Goal: Task Accomplishment & Management: Manage account settings

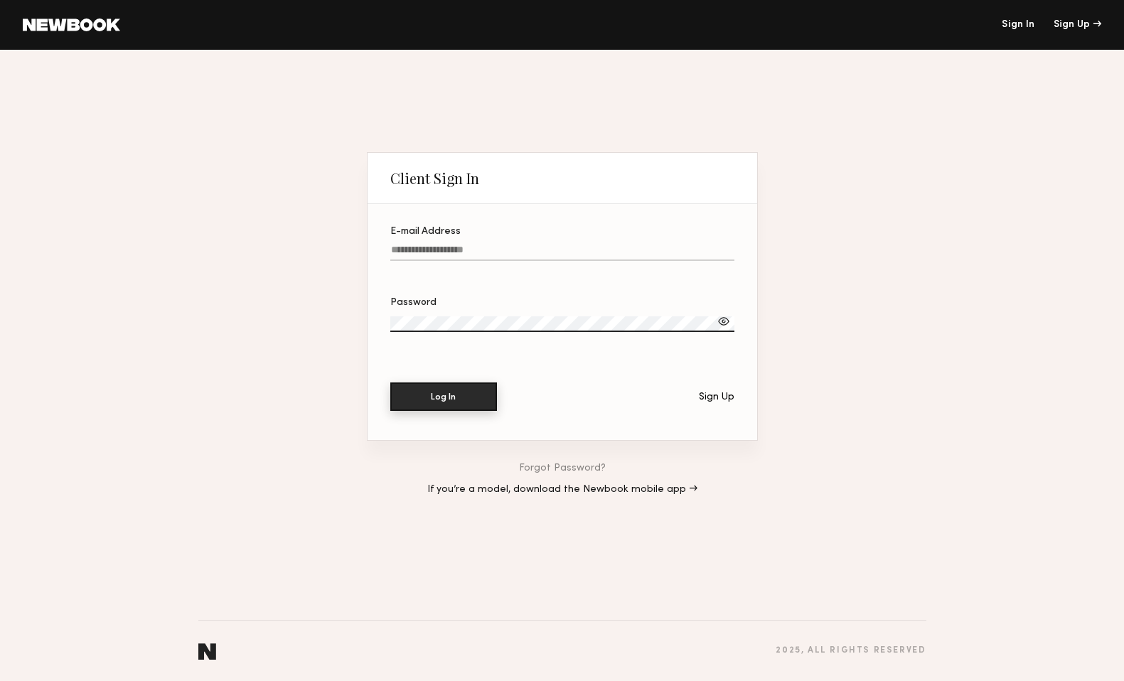
type input "**********"
click at [476, 390] on button "Log In" at bounding box center [443, 397] width 107 height 28
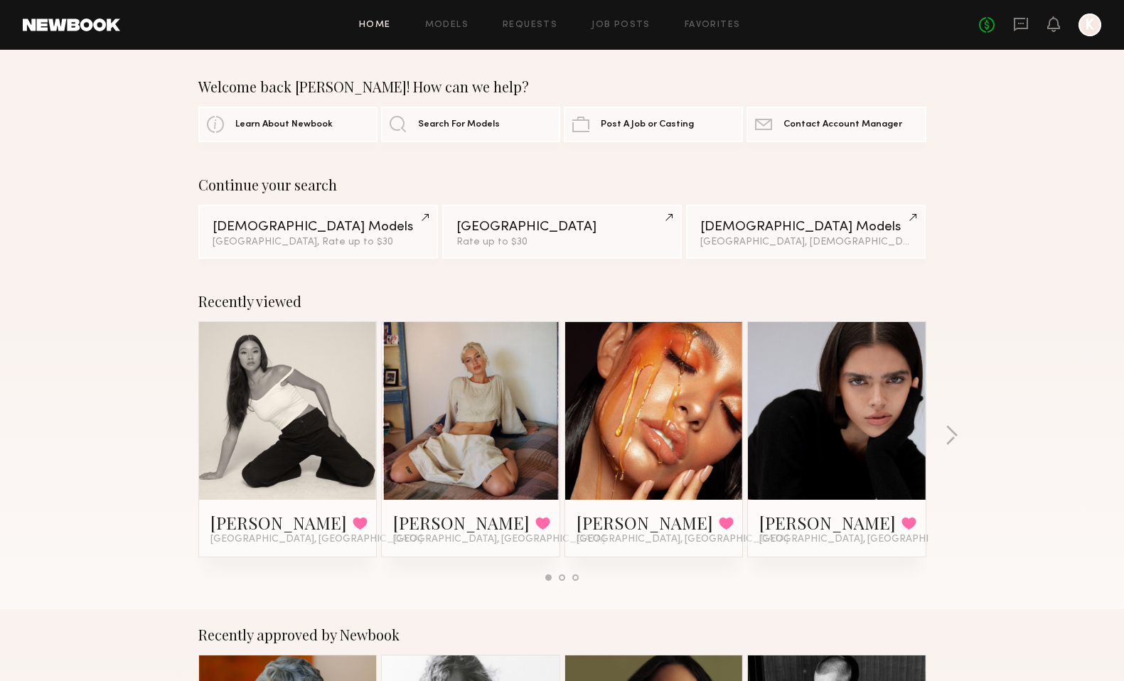
click at [1090, 25] on div at bounding box center [1090, 25] width 23 height 23
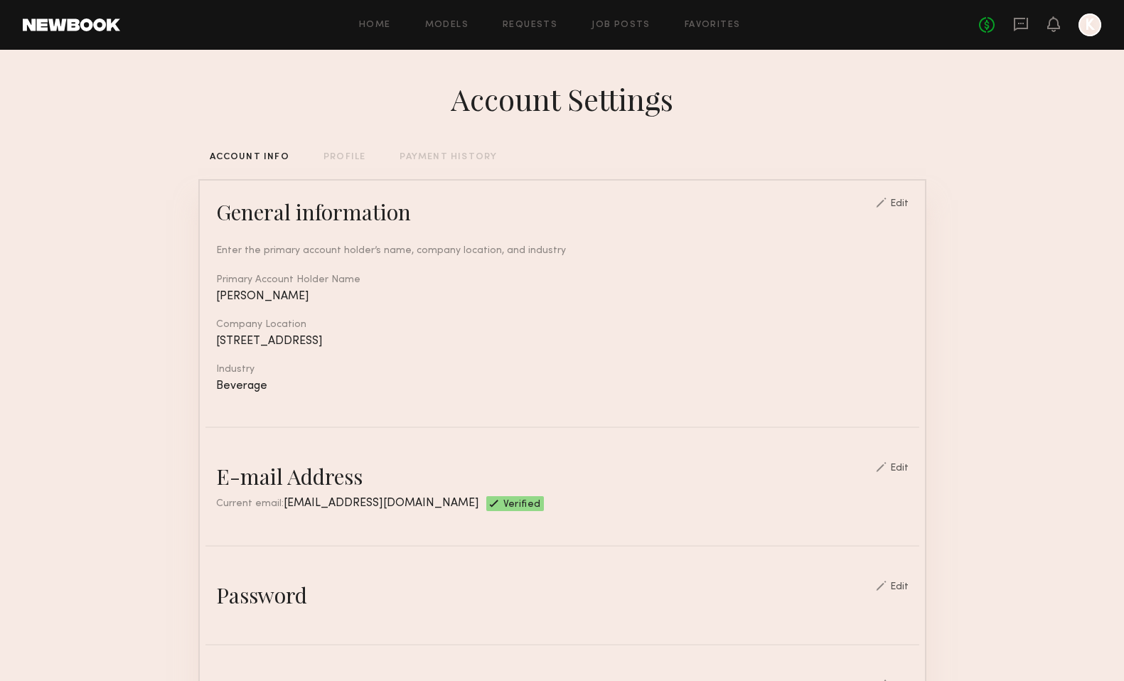
click at [348, 154] on div "PROFILE" at bounding box center [345, 157] width 42 height 9
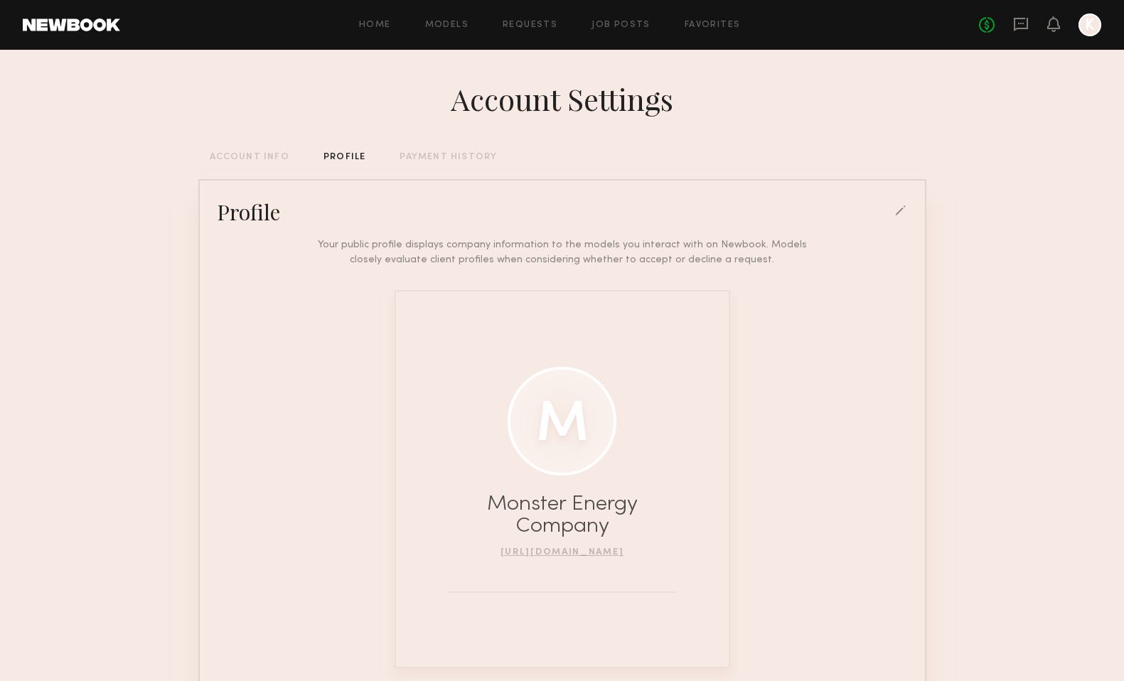
click at [449, 153] on div "PAYMENT HISTORY" at bounding box center [448, 157] width 97 height 9
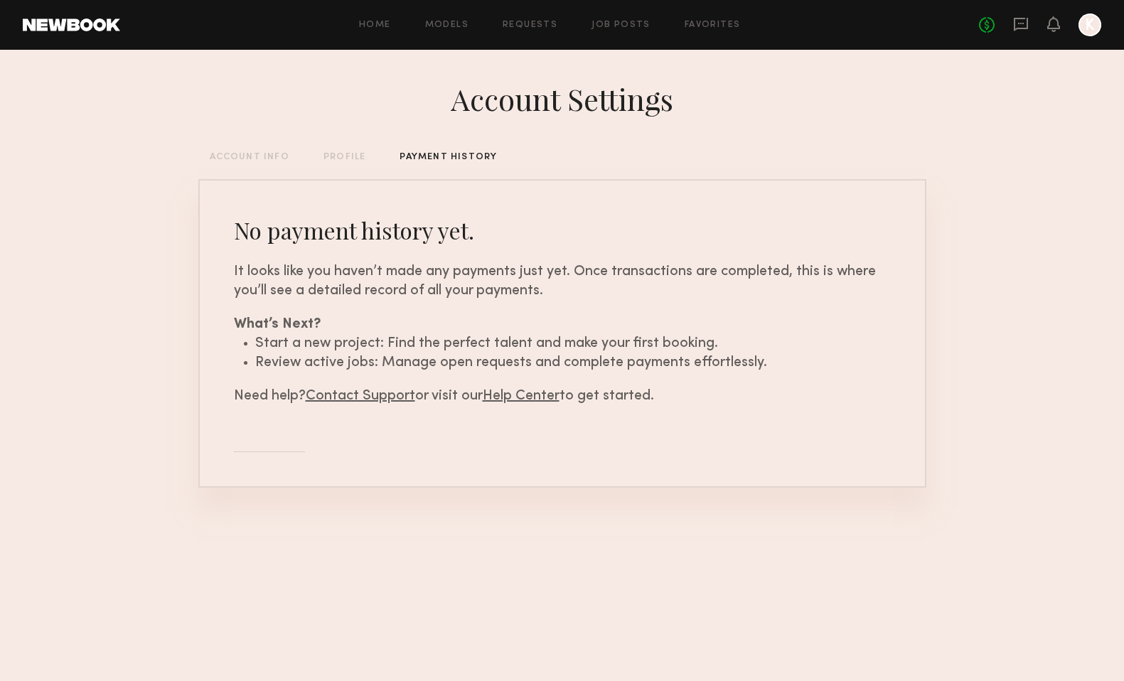
click at [226, 156] on div "ACCOUNT INFO" at bounding box center [250, 157] width 80 height 9
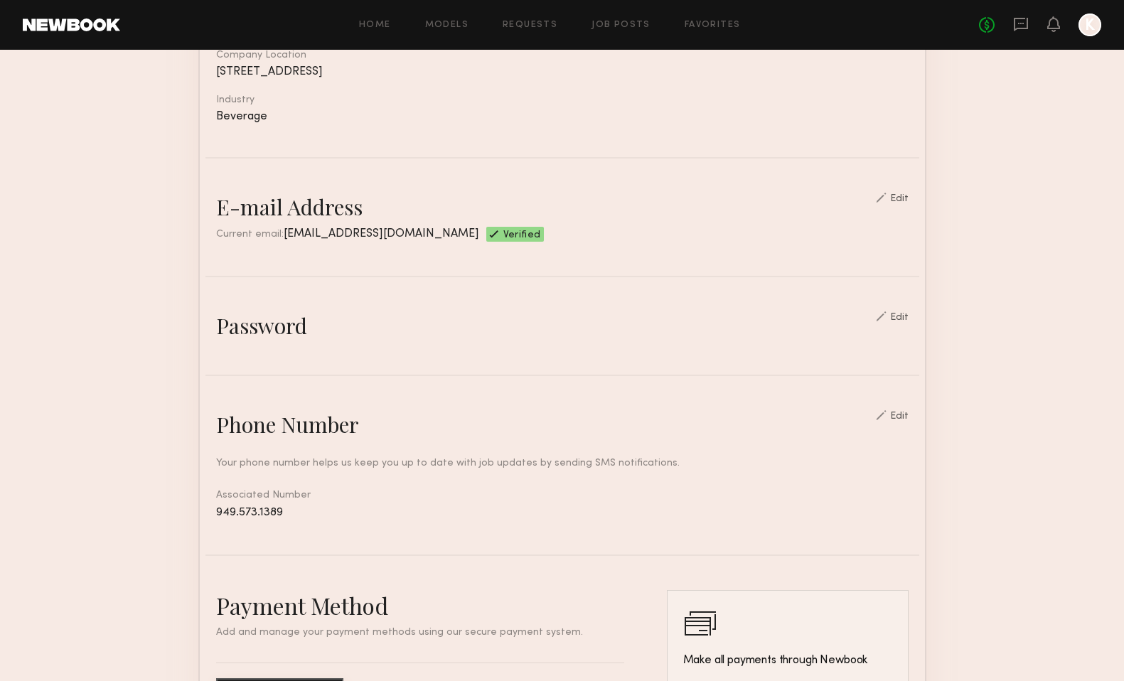
scroll to position [287, 0]
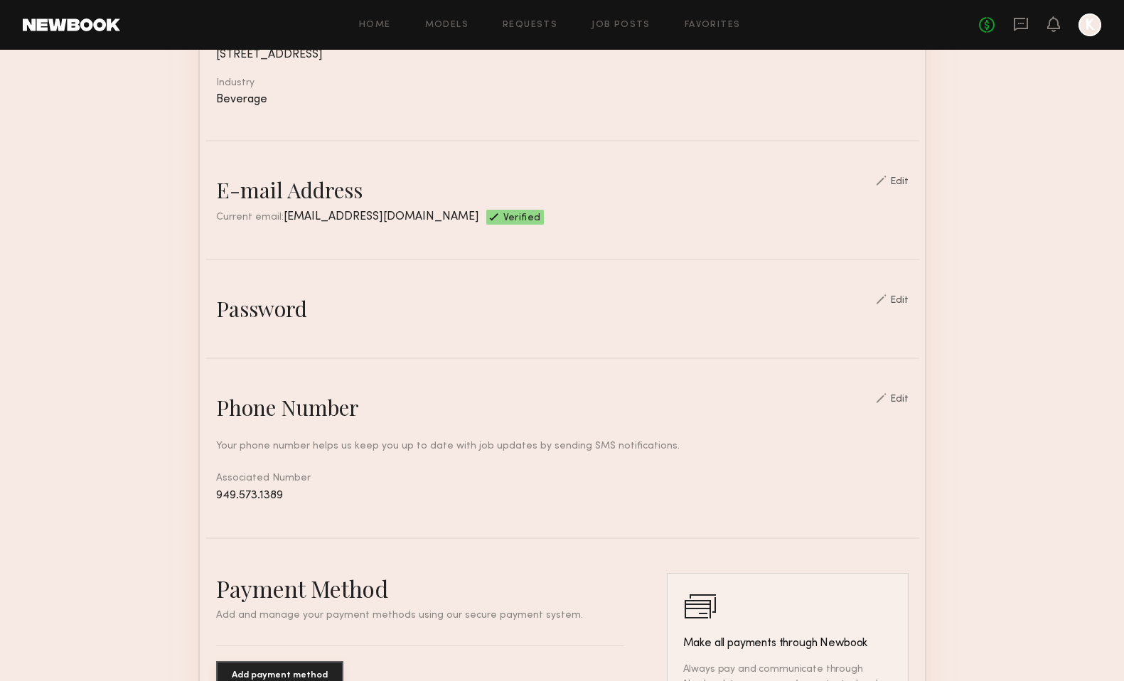
click at [898, 296] on div "Edit" at bounding box center [899, 301] width 18 height 10
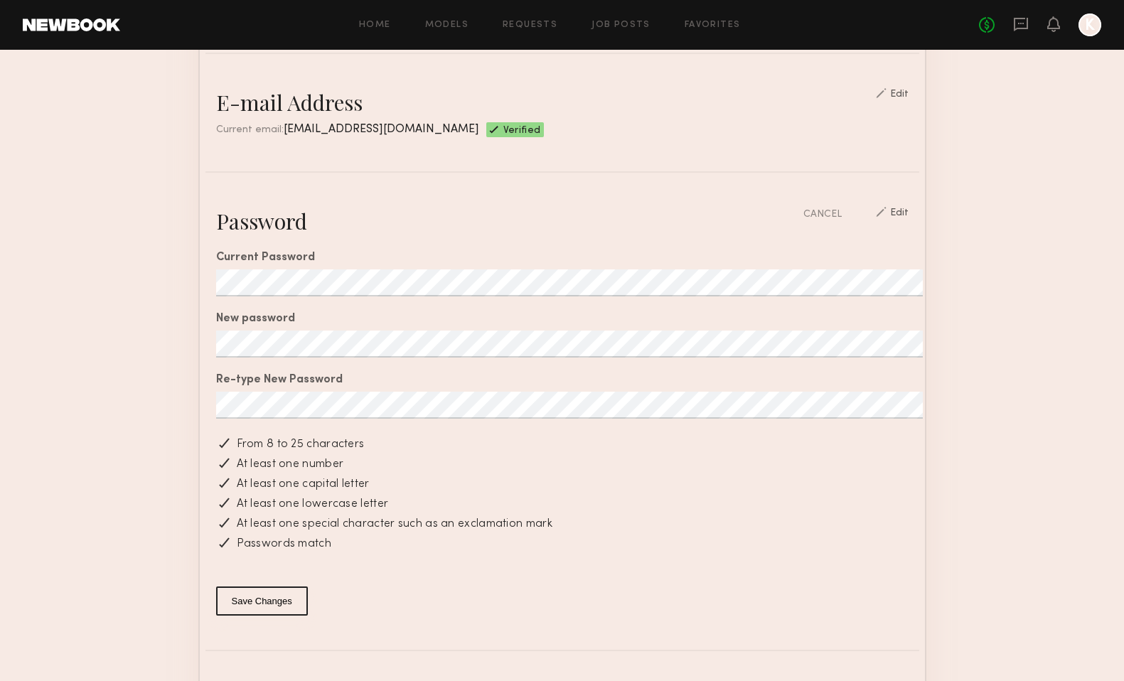
scroll to position [380, 0]
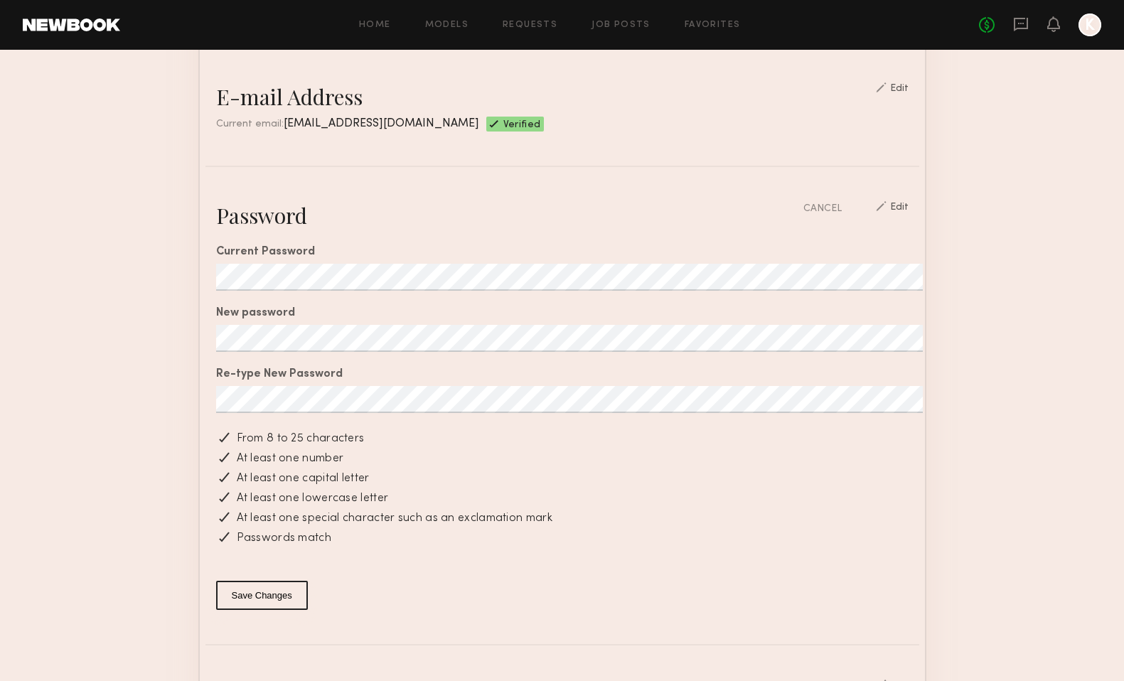
click at [273, 595] on button "Save Changes" at bounding box center [262, 595] width 92 height 29
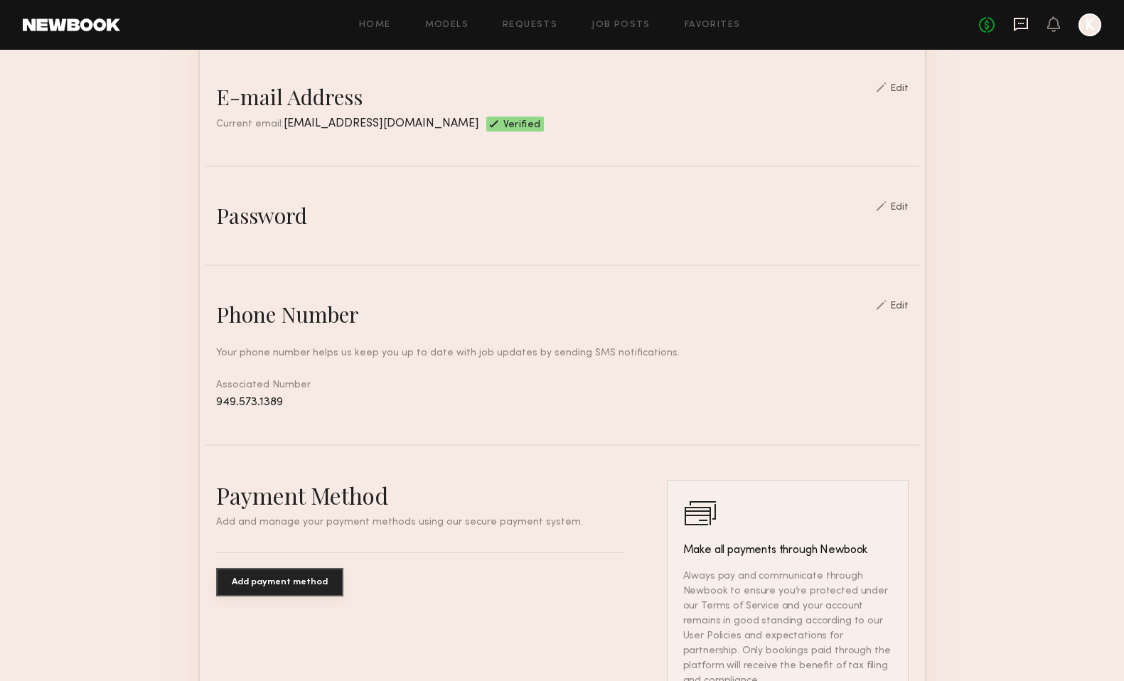
click at [1027, 23] on icon at bounding box center [1021, 25] width 14 height 14
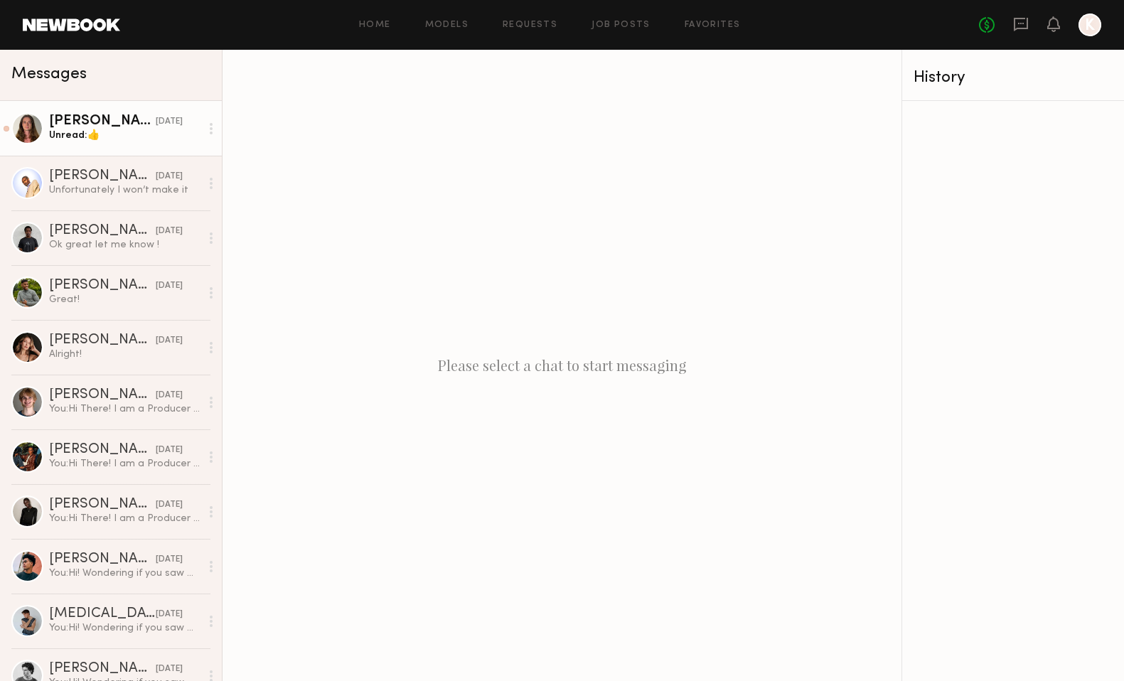
click at [104, 147] on link "[PERSON_NAME] [DATE] Unread: 👍" at bounding box center [111, 128] width 222 height 55
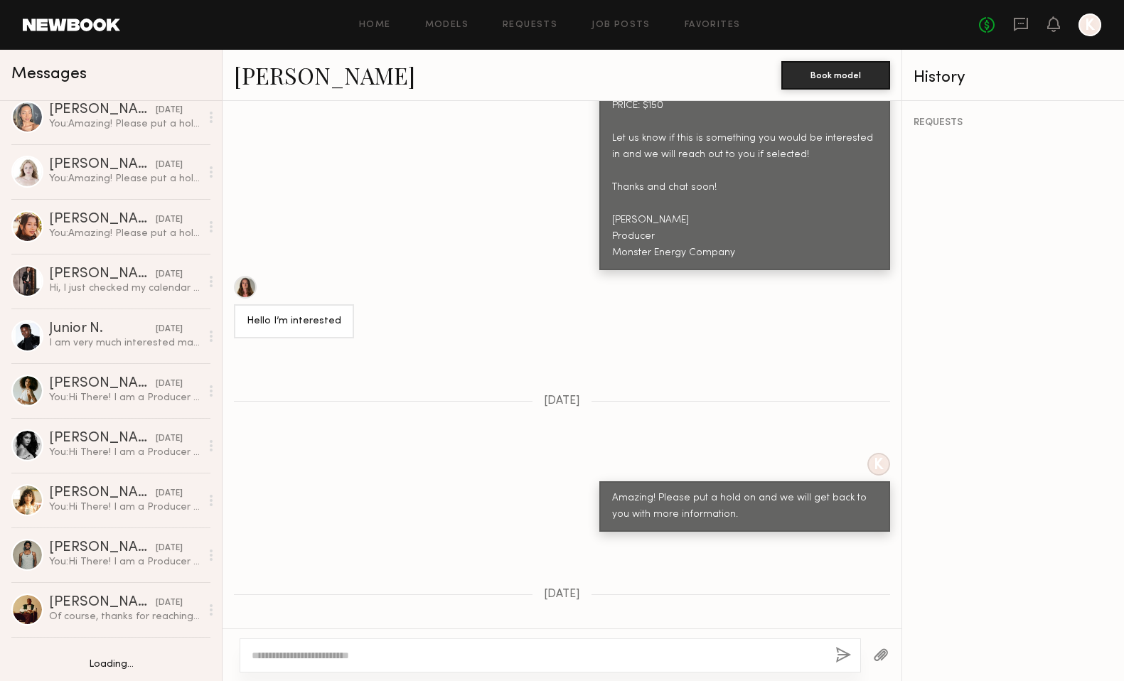
scroll to position [1180, 0]
